Goal: Information Seeking & Learning: Learn about a topic

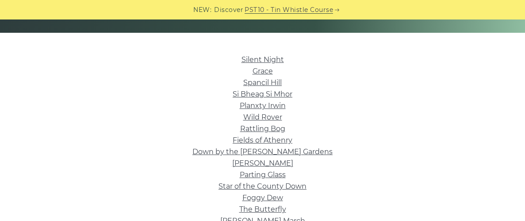
scroll to position [202, 0]
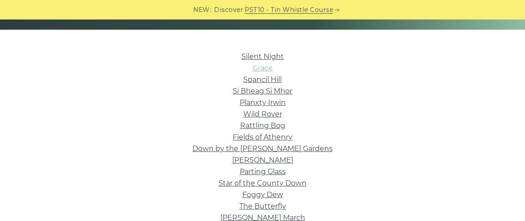
click at [263, 68] on link "Grace" at bounding box center [262, 68] width 20 height 8
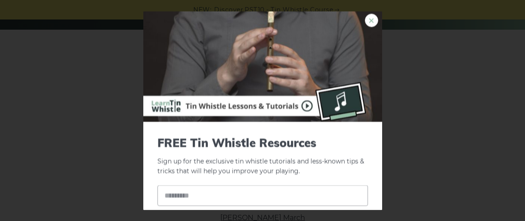
click at [370, 23] on link "×" at bounding box center [371, 20] width 13 height 13
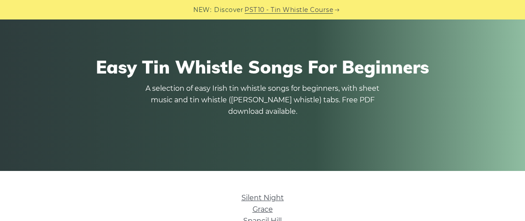
scroll to position [55, 0]
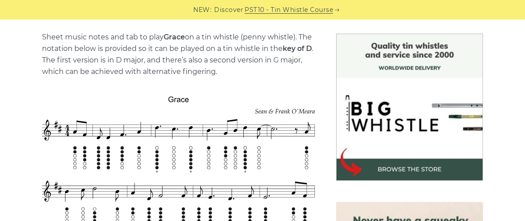
scroll to position [220, 0]
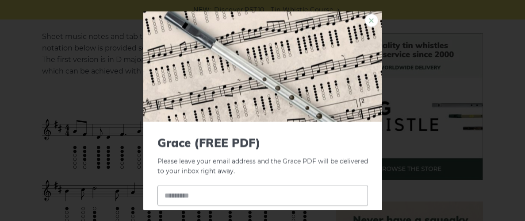
click at [369, 19] on link "×" at bounding box center [371, 20] width 13 height 13
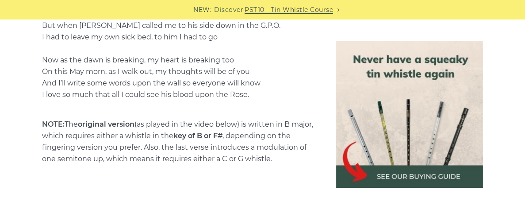
scroll to position [1795, 0]
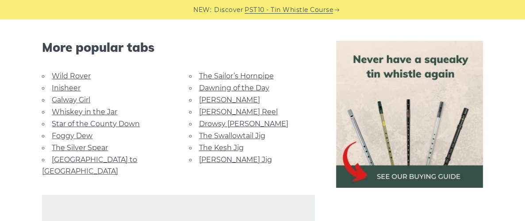
scroll to position [2169, 0]
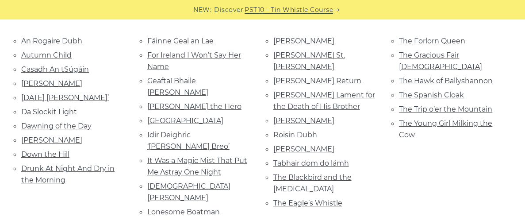
scroll to position [214, 0]
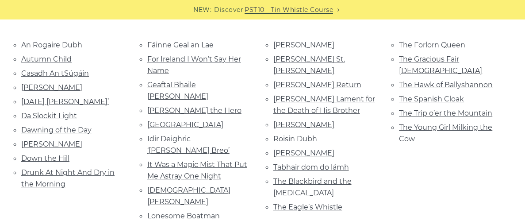
click at [398, 134] on div "The Forlorn Queen The Gracious Fair Lady The Hawk of Ballyshannon The Spanish C…" at bounding box center [451, 138] width 126 height 199
